Goal: Task Accomplishment & Management: Use online tool/utility

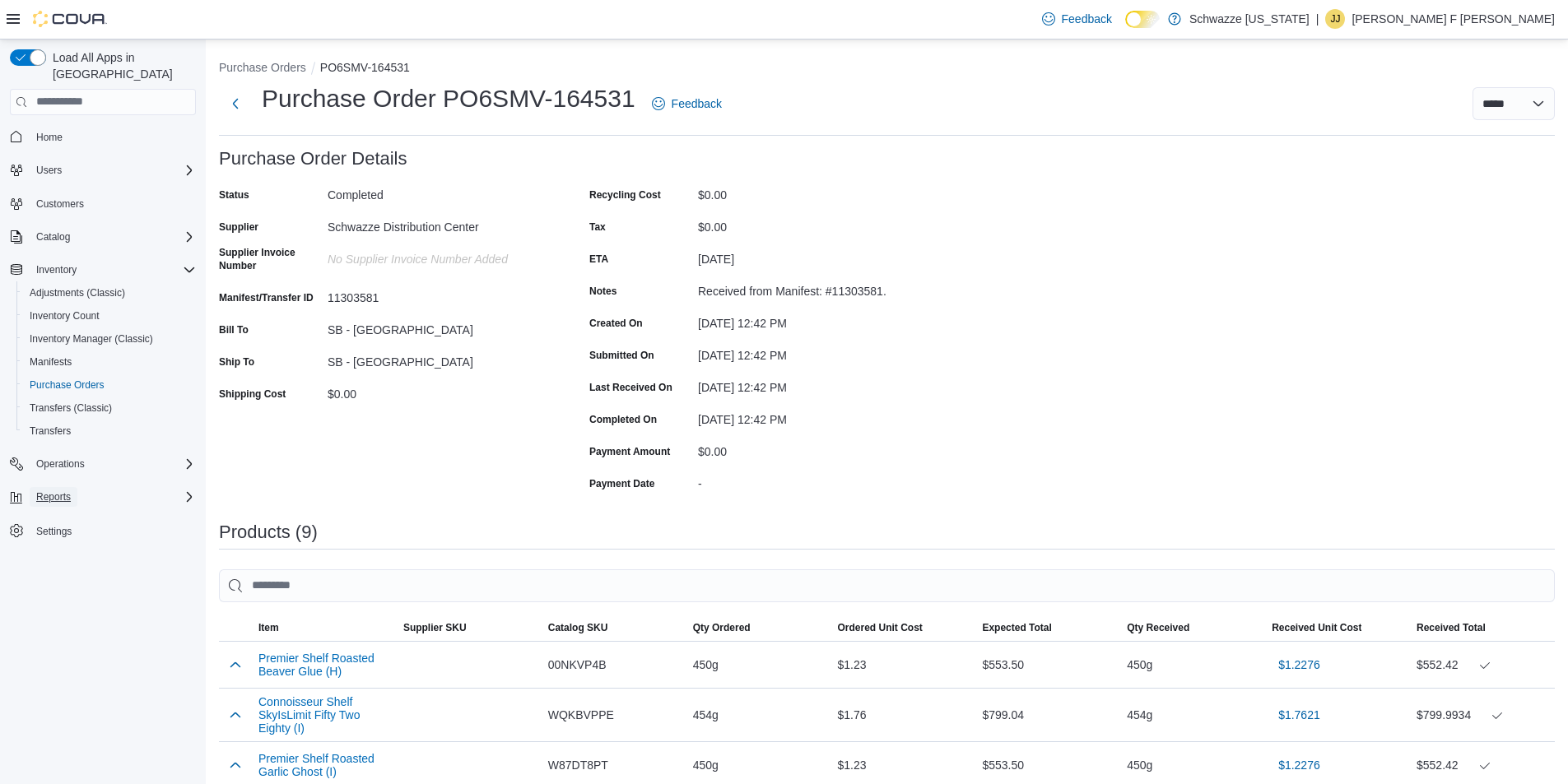
click at [64, 490] on span "Reports" at bounding box center [54, 497] width 35 height 13
click at [37, 606] on span "Reports" at bounding box center [47, 612] width 35 height 13
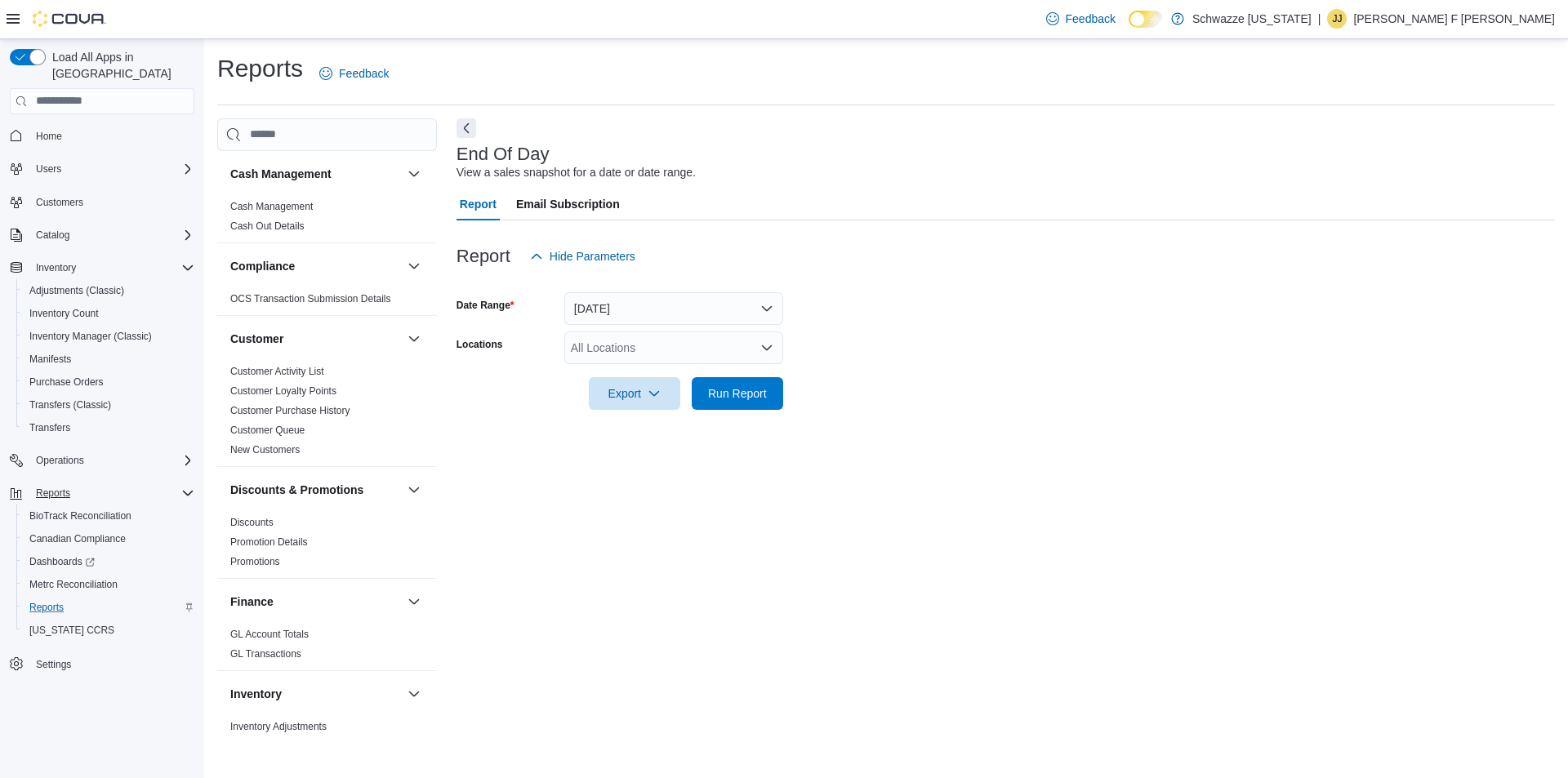
click at [658, 327] on form "Date Range [DATE] Locations All Locations Export Run Report" at bounding box center [1006, 340] width 1099 height 137
click at [653, 352] on div "All Locations" at bounding box center [674, 348] width 219 height 33
type input "****"
click at [659, 376] on span "SB - [GEOGRAPHIC_DATA]" at bounding box center [679, 376] width 144 height 16
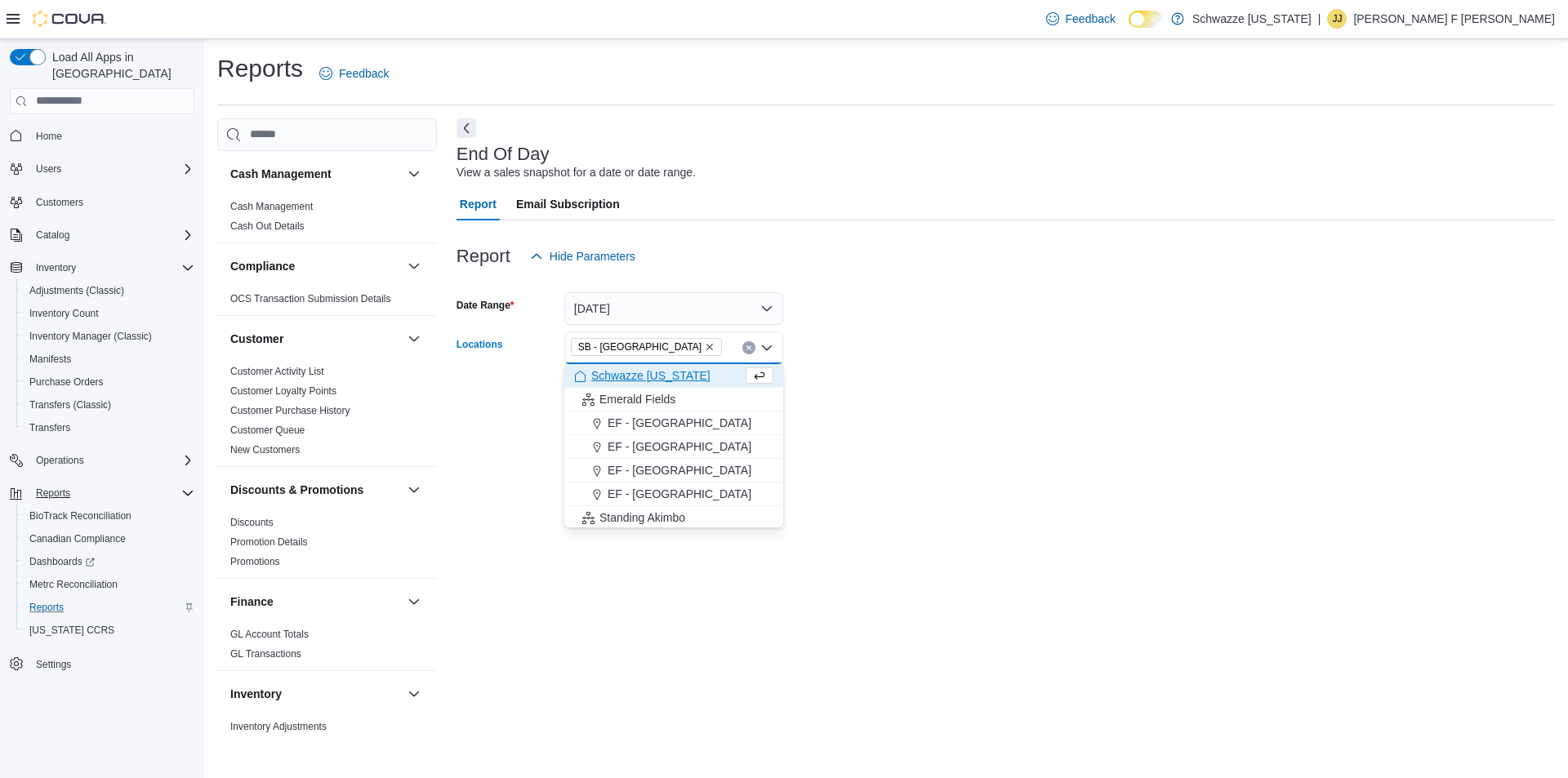
click at [931, 310] on form "Date Range [DATE] Locations SB - [GEOGRAPHIC_DATA] Combo box. Selected. SB - [G…" at bounding box center [1006, 340] width 1099 height 137
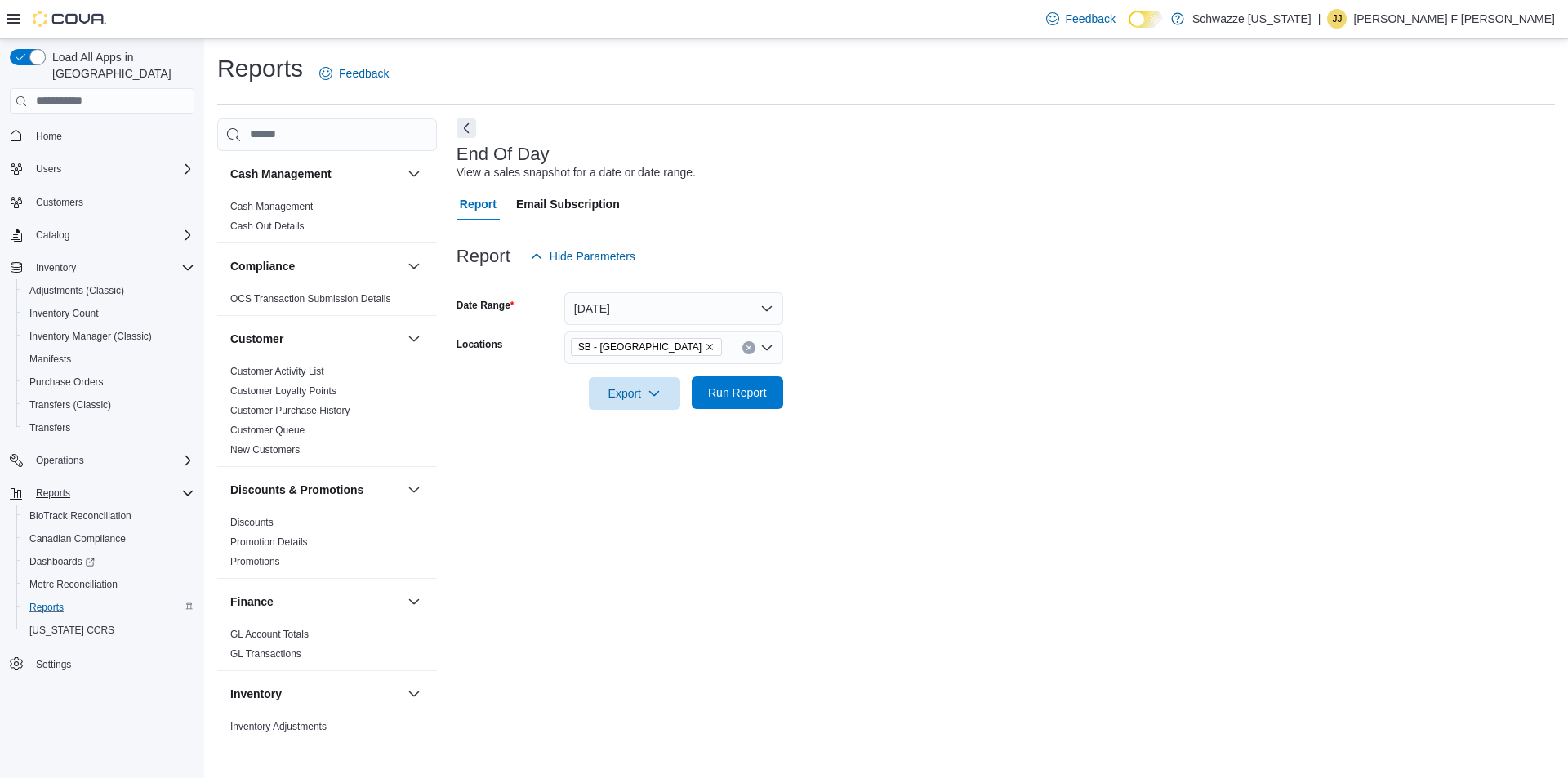
click at [758, 396] on span "Run Report" at bounding box center [737, 393] width 59 height 16
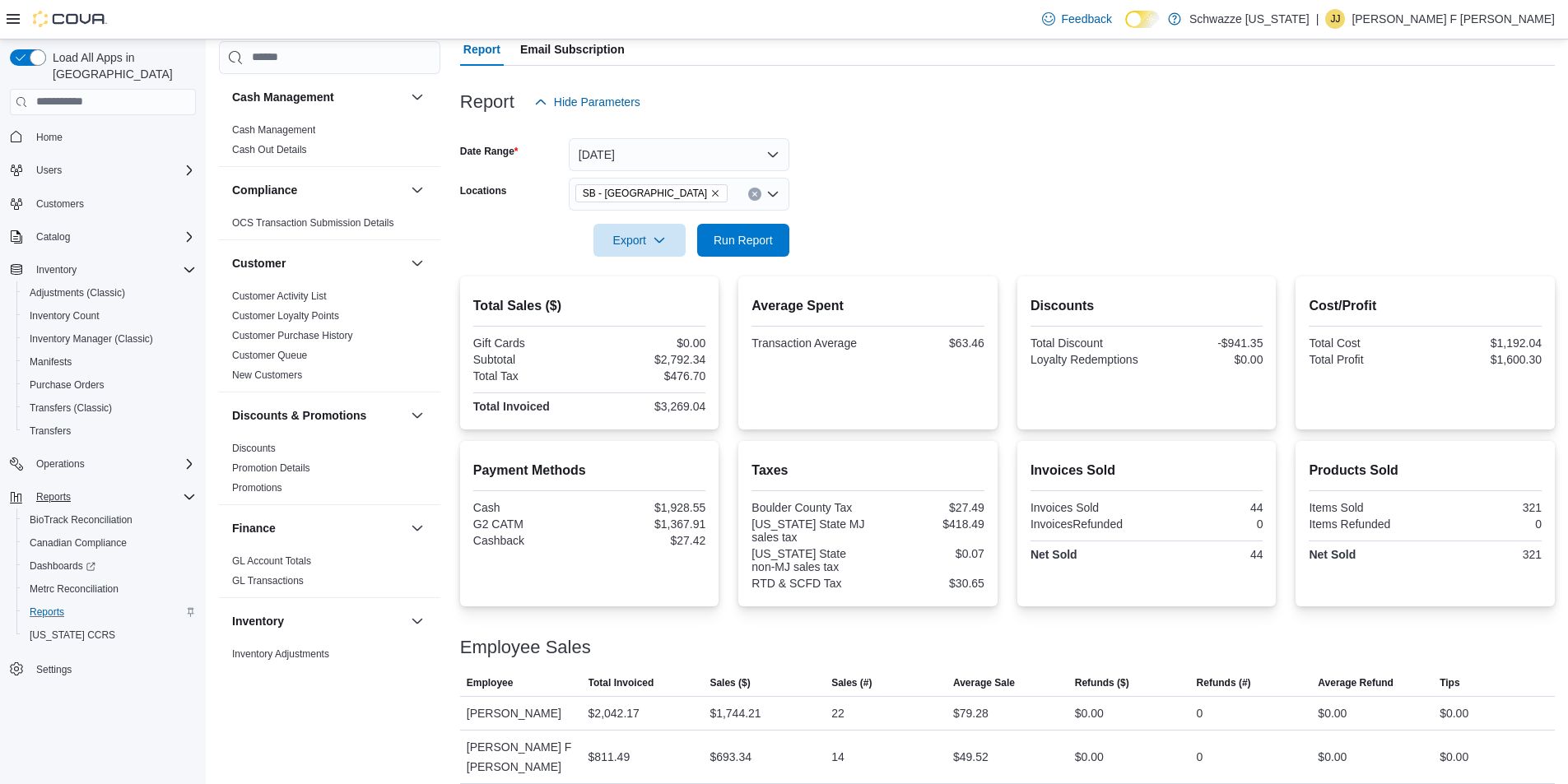
scroll to position [184, 0]
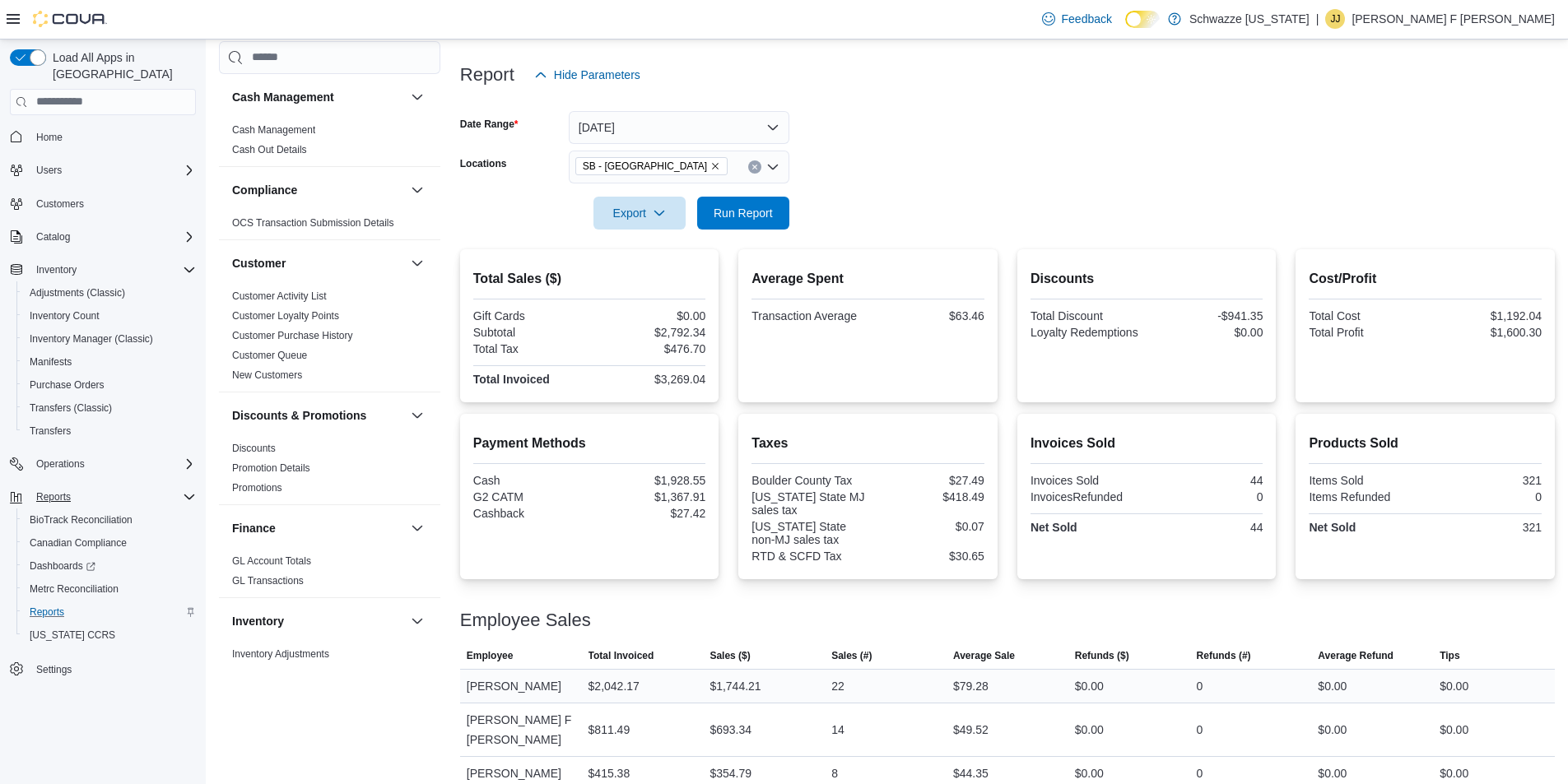
click at [1054, 685] on div "$79.28" at bounding box center [1007, 686] width 122 height 33
click at [759, 208] on span "Run Report" at bounding box center [743, 212] width 59 height 16
click at [737, 233] on div at bounding box center [1007, 240] width 1095 height 20
click at [737, 221] on span "Run Report" at bounding box center [743, 212] width 72 height 33
